Goal: Find specific page/section: Find specific page/section

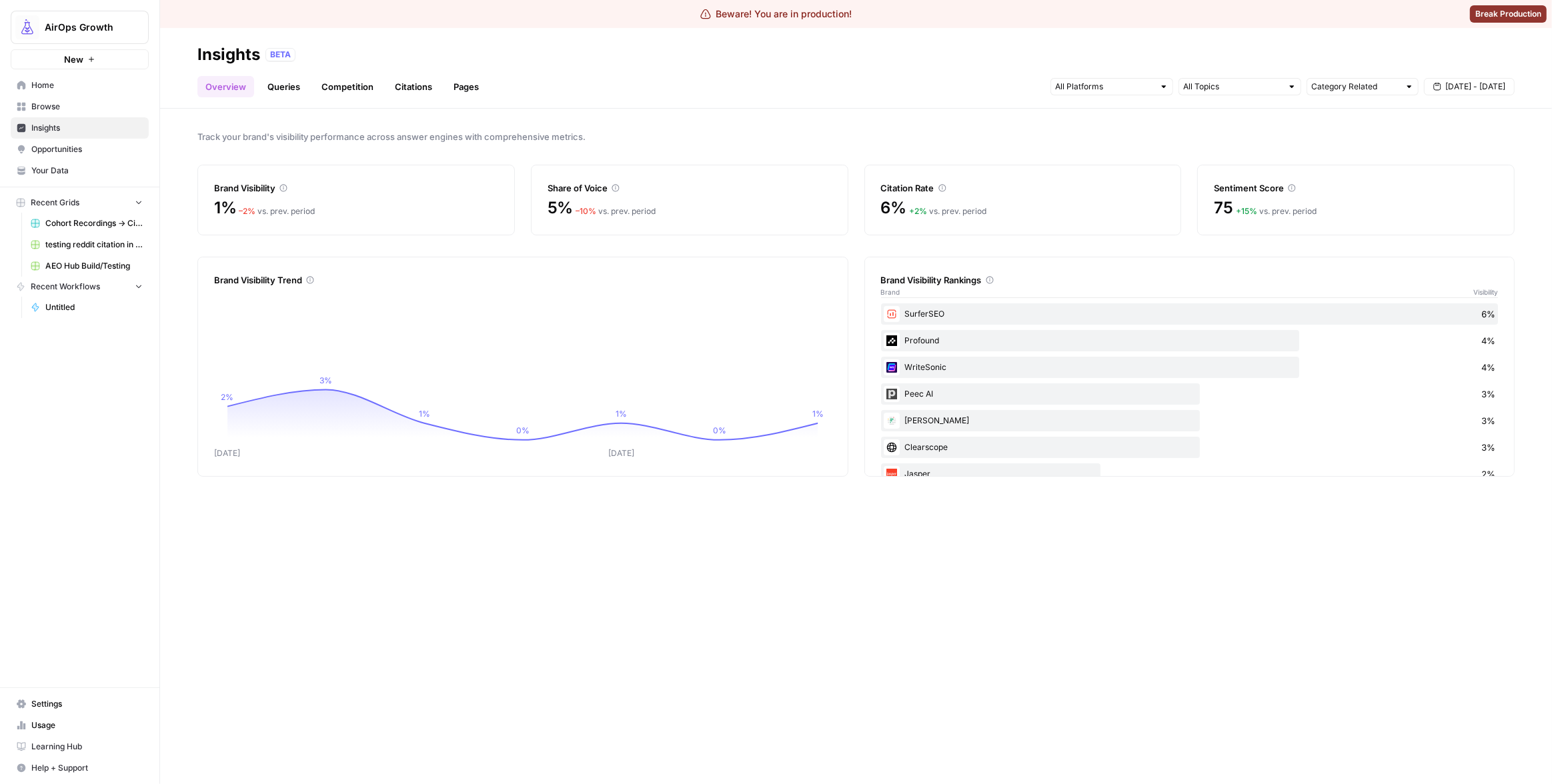
click at [103, 32] on span "AirOps Growth" at bounding box center [85, 27] width 81 height 13
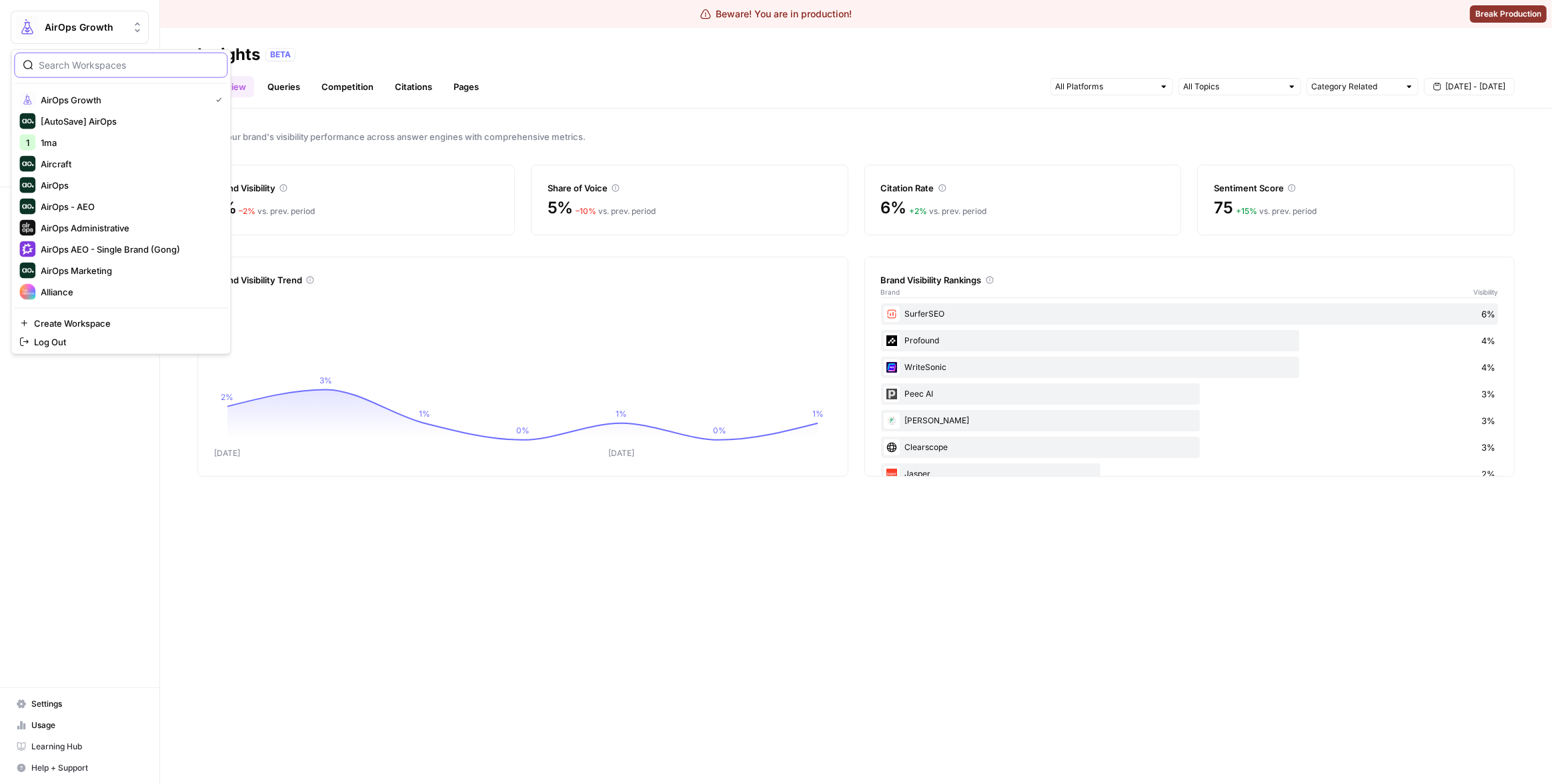
click at [108, 70] on input "search" at bounding box center [129, 65] width 180 height 13
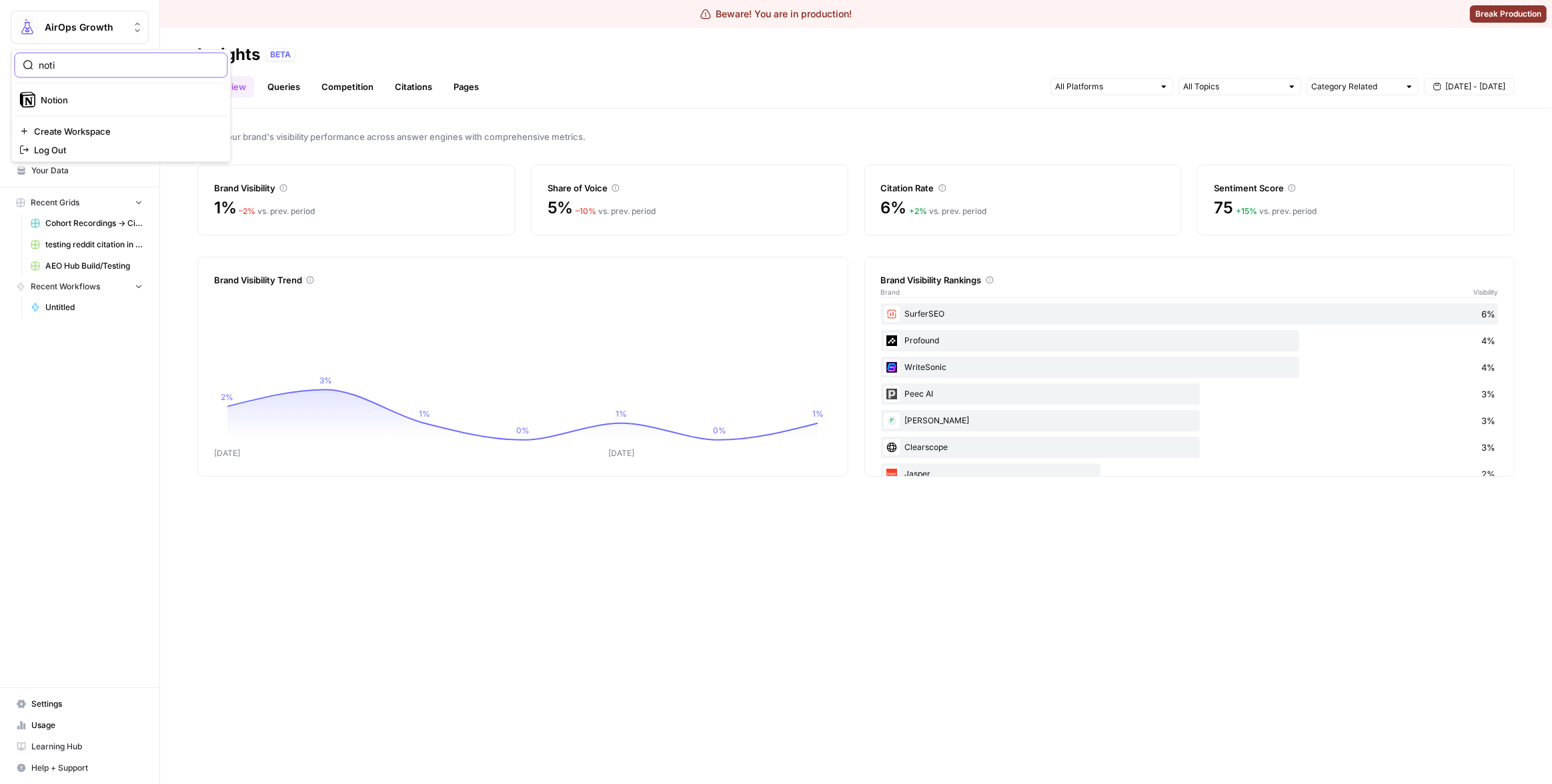
type input "noti"
click at [96, 99] on span "Notion" at bounding box center [129, 100] width 176 height 13
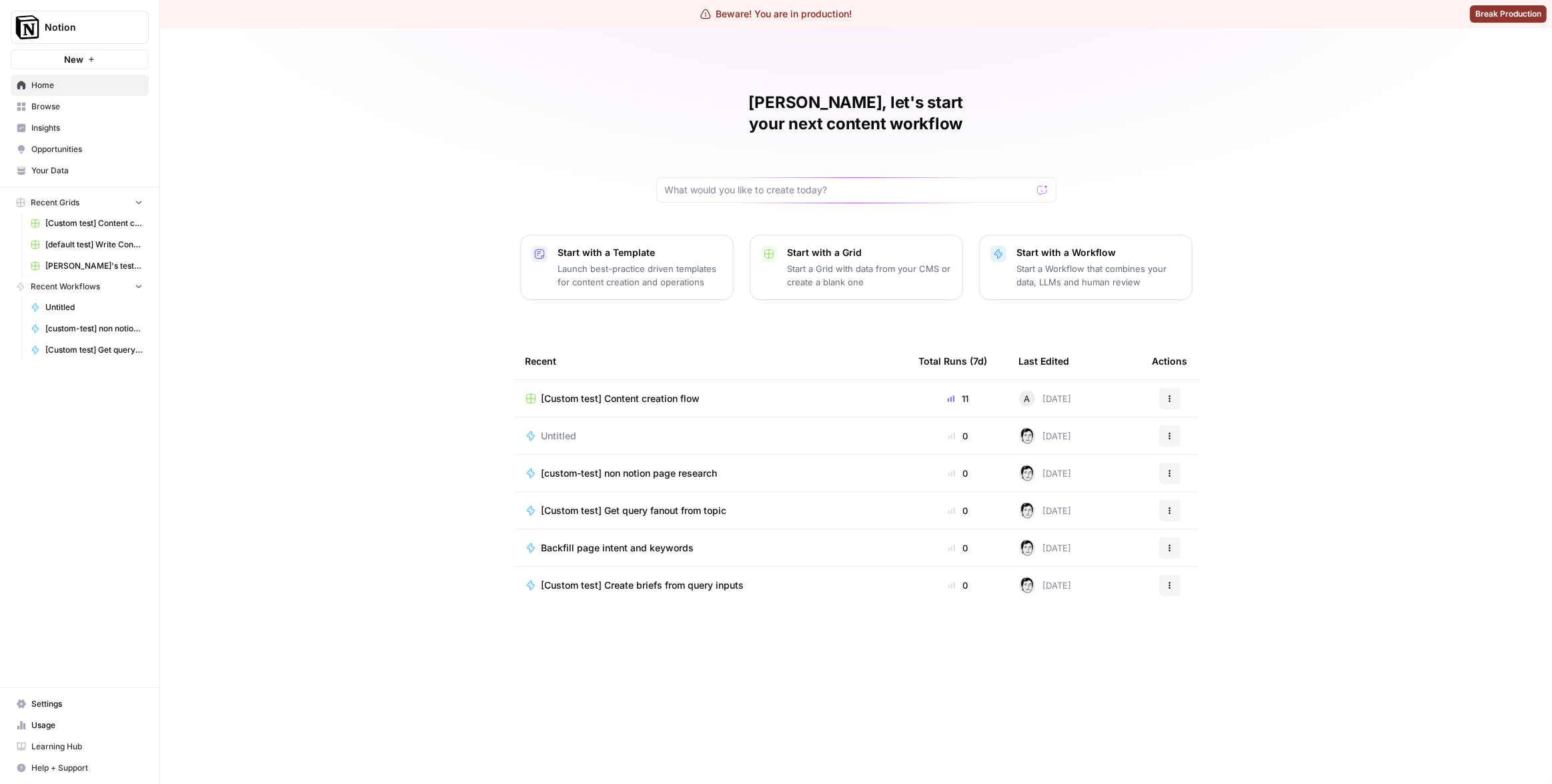
click at [70, 139] on link "Opportunities" at bounding box center [79, 149] width 138 height 21
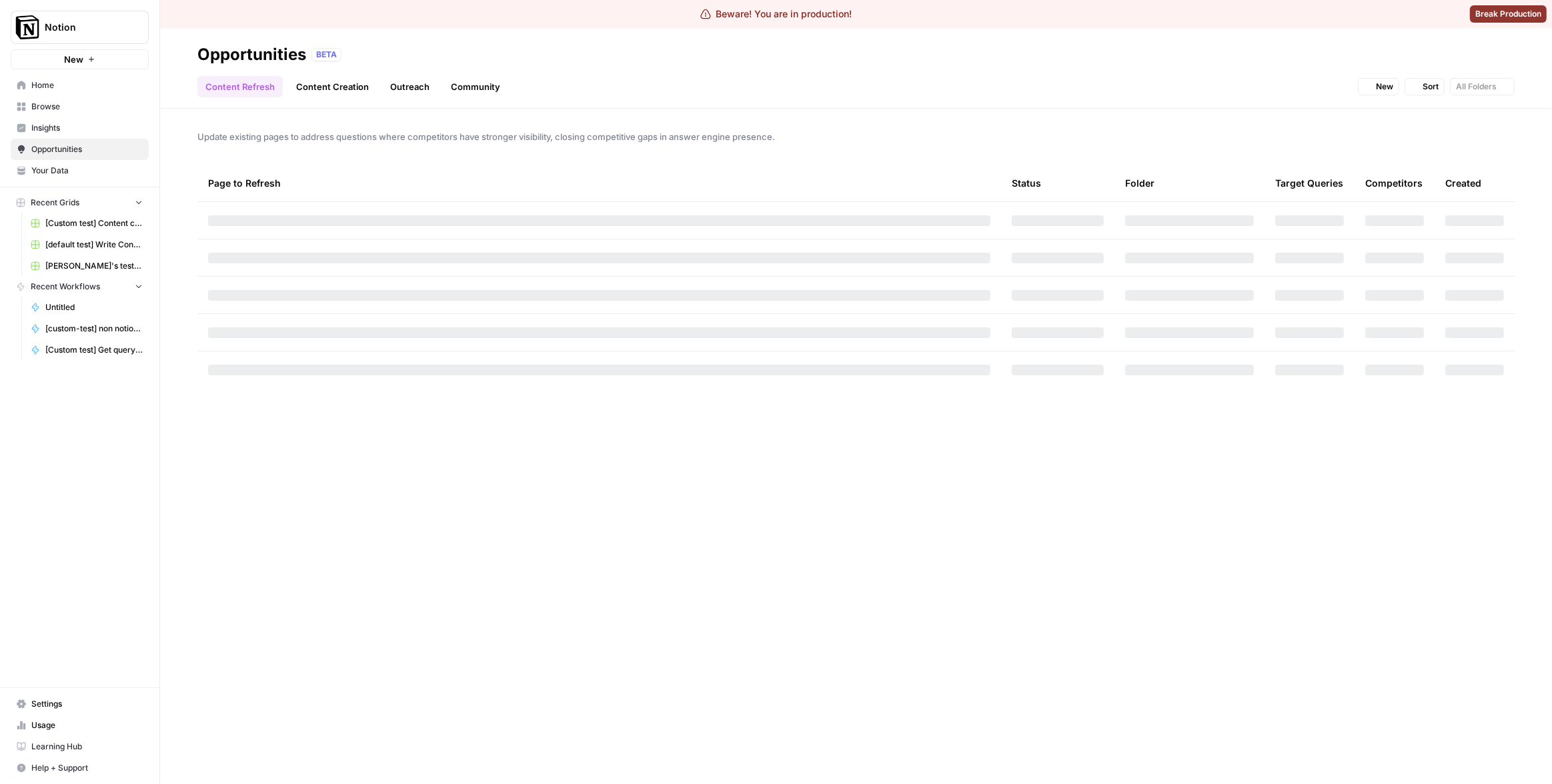
click at [73, 132] on span "Insights" at bounding box center [87, 128] width 111 height 12
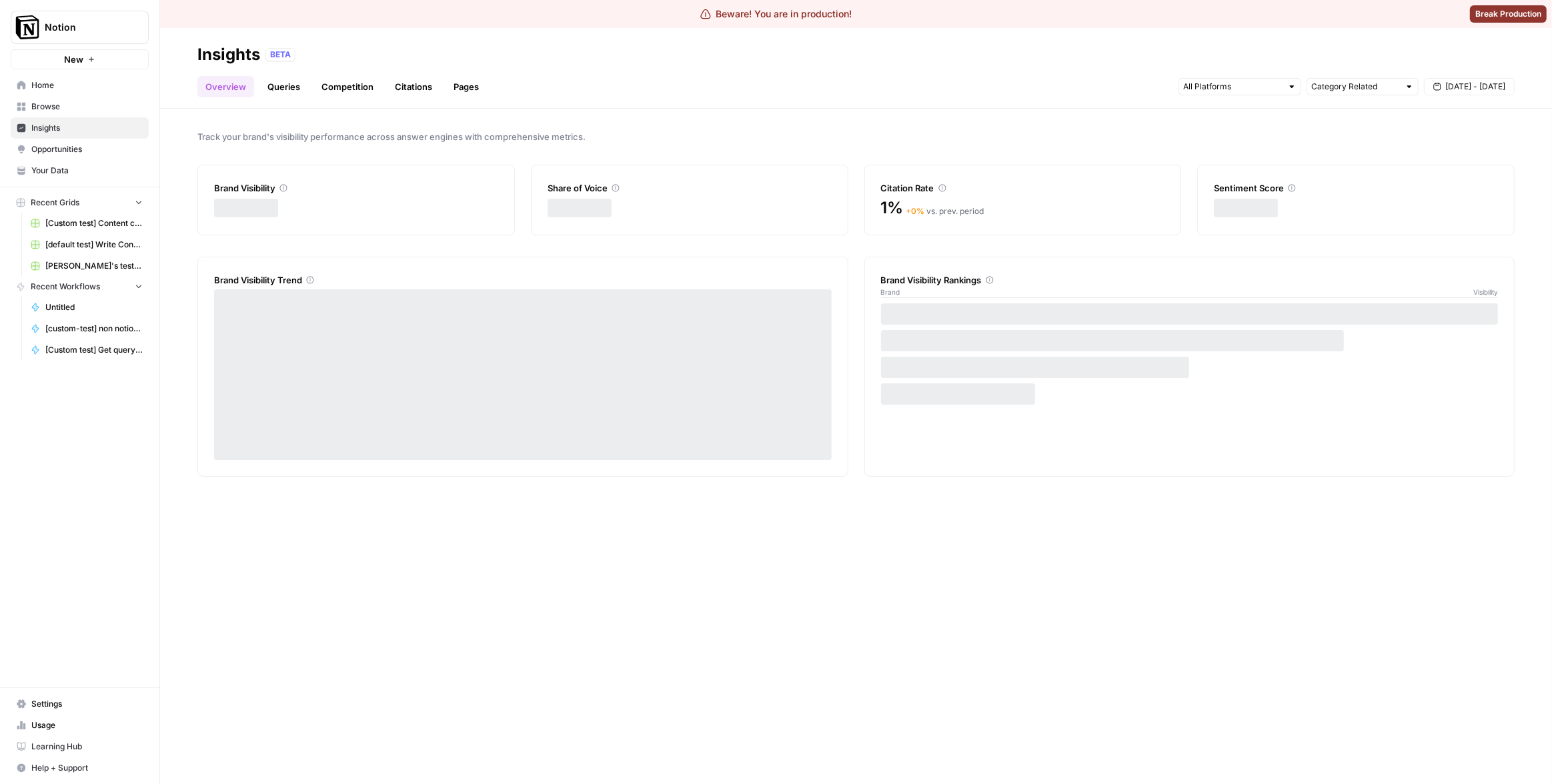
click at [458, 92] on link "Pages" at bounding box center [466, 86] width 41 height 21
